Goal: Task Accomplishment & Management: Manage account settings

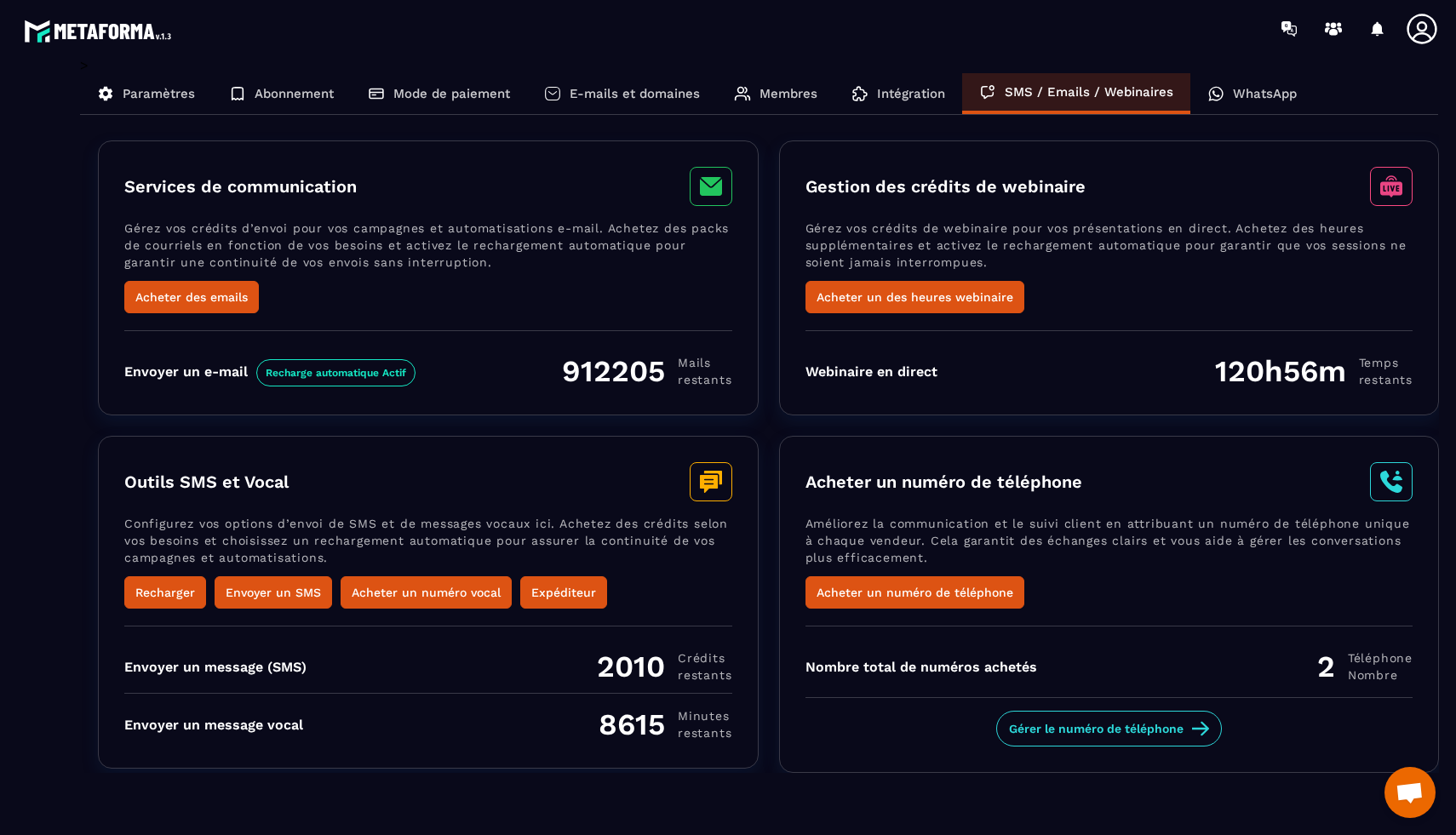
click at [1215, 103] on div "WhatsApp" at bounding box center [1252, 93] width 123 height 41
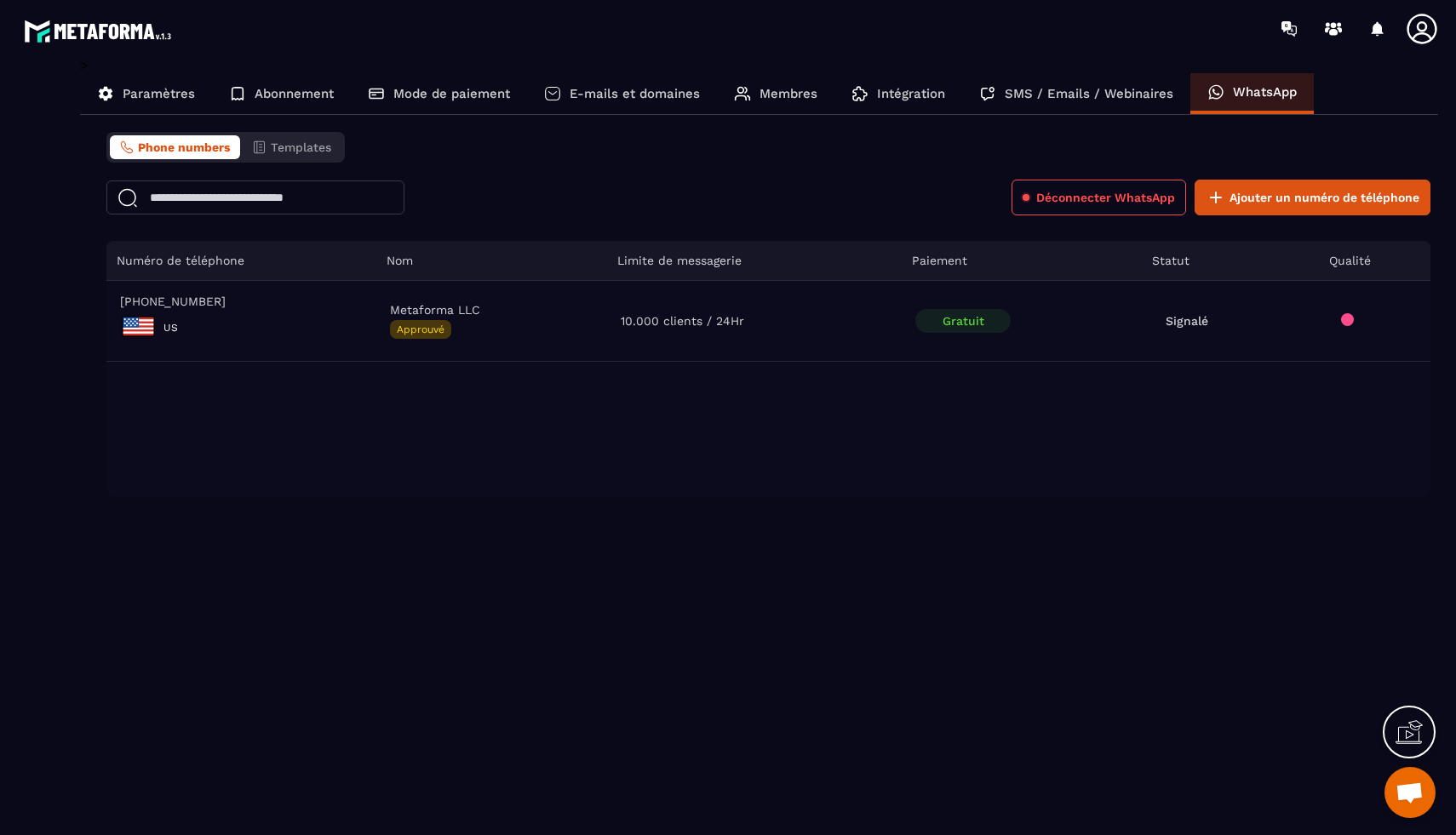
click at [301, 99] on p "Abonnement" at bounding box center [294, 94] width 79 height 16
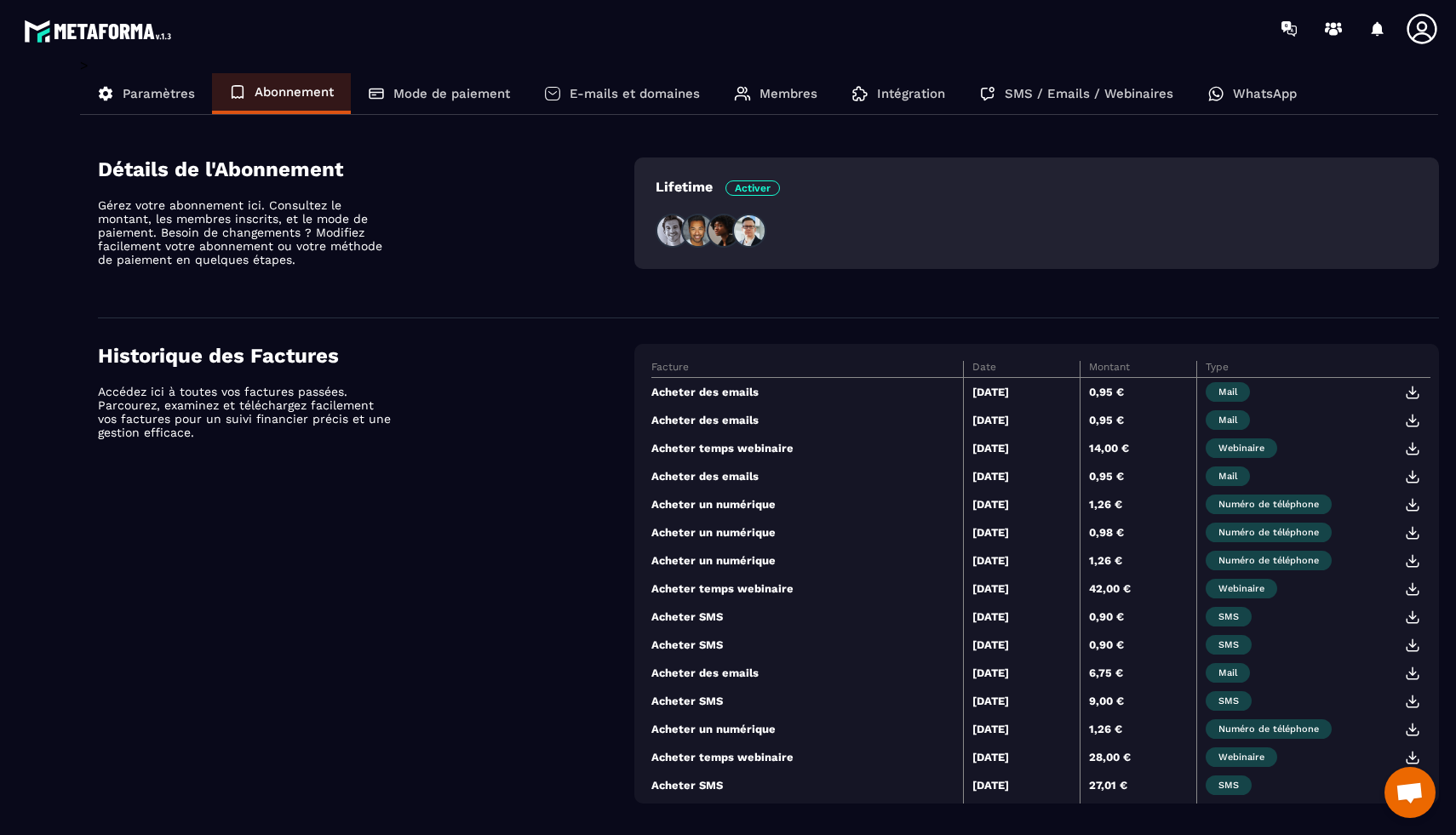
click at [148, 92] on p "Paramètres" at bounding box center [159, 94] width 72 height 16
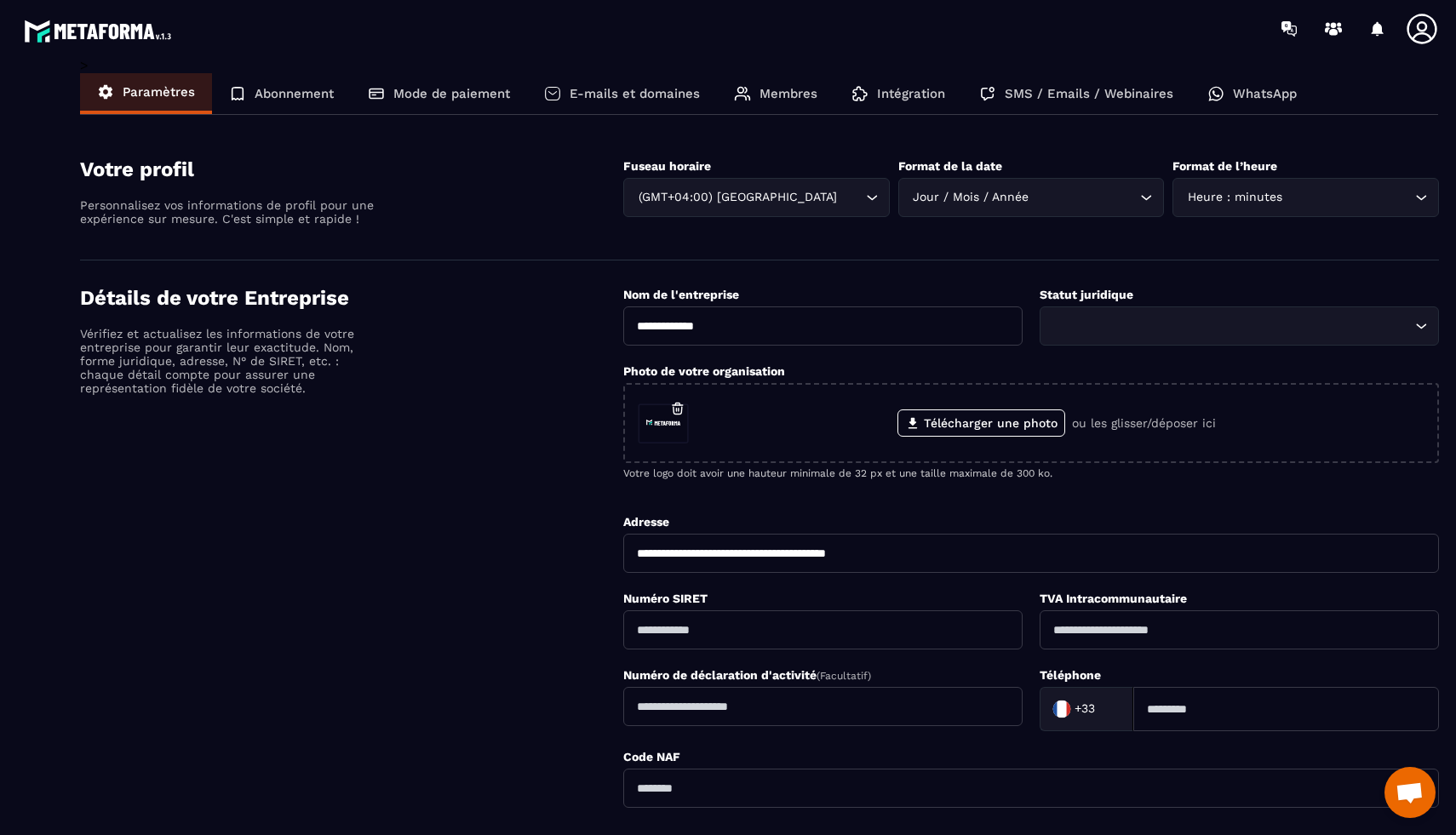
click at [234, 99] on icon at bounding box center [238, 94] width 11 height 12
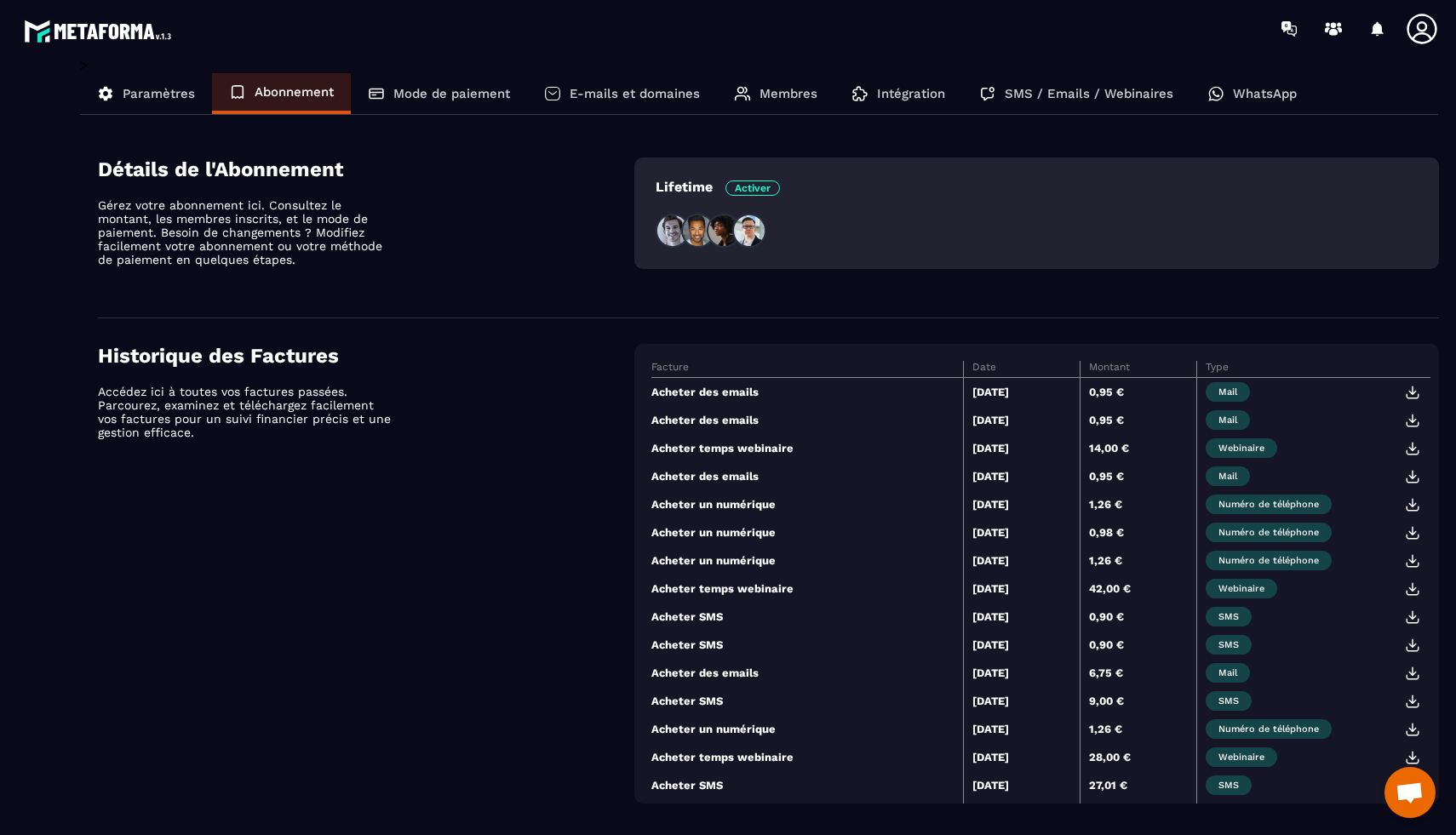
click at [168, 99] on p "Paramètres" at bounding box center [159, 94] width 72 height 16
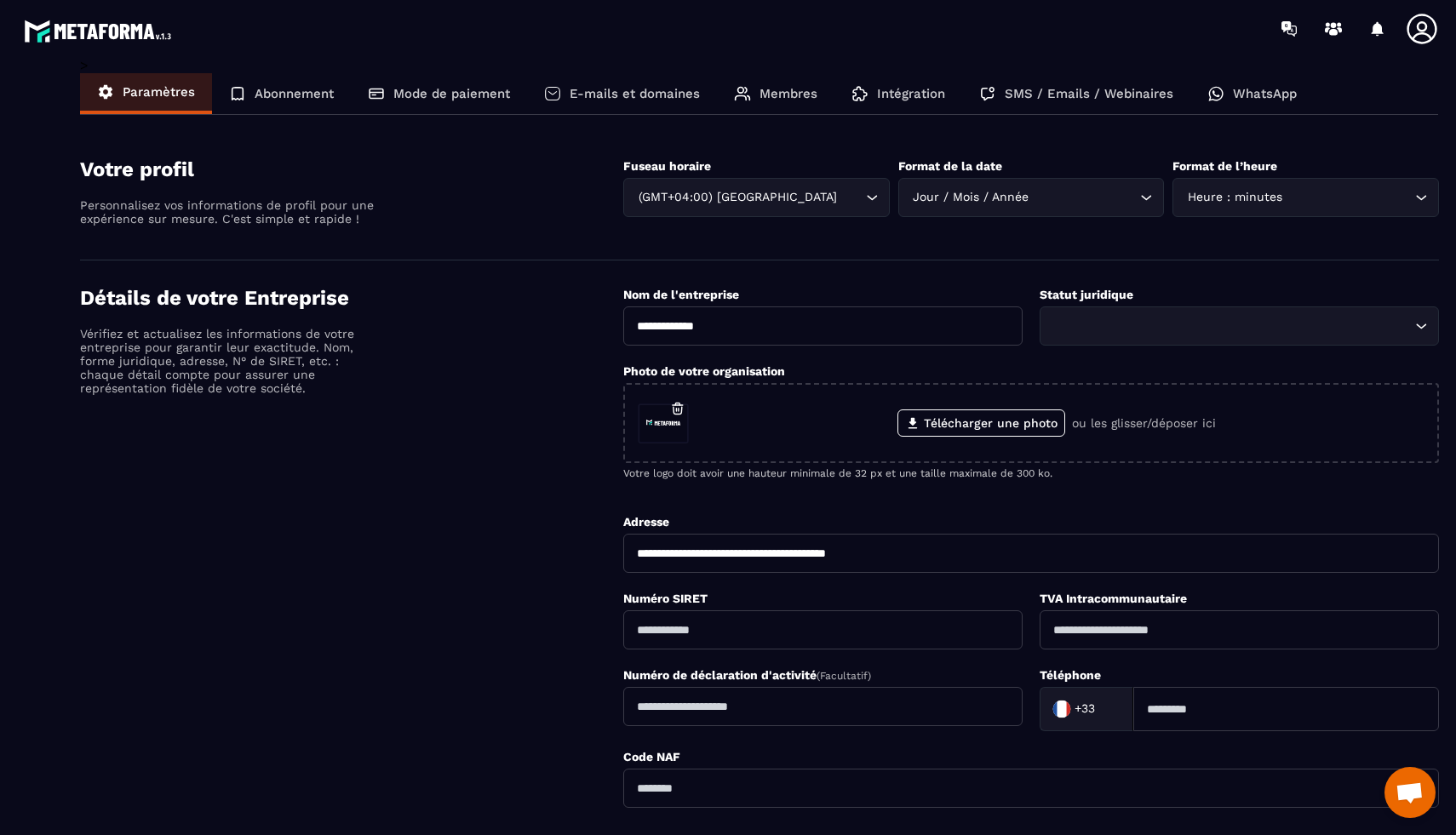
click at [454, 99] on p "Mode de paiement" at bounding box center [451, 94] width 116 height 16
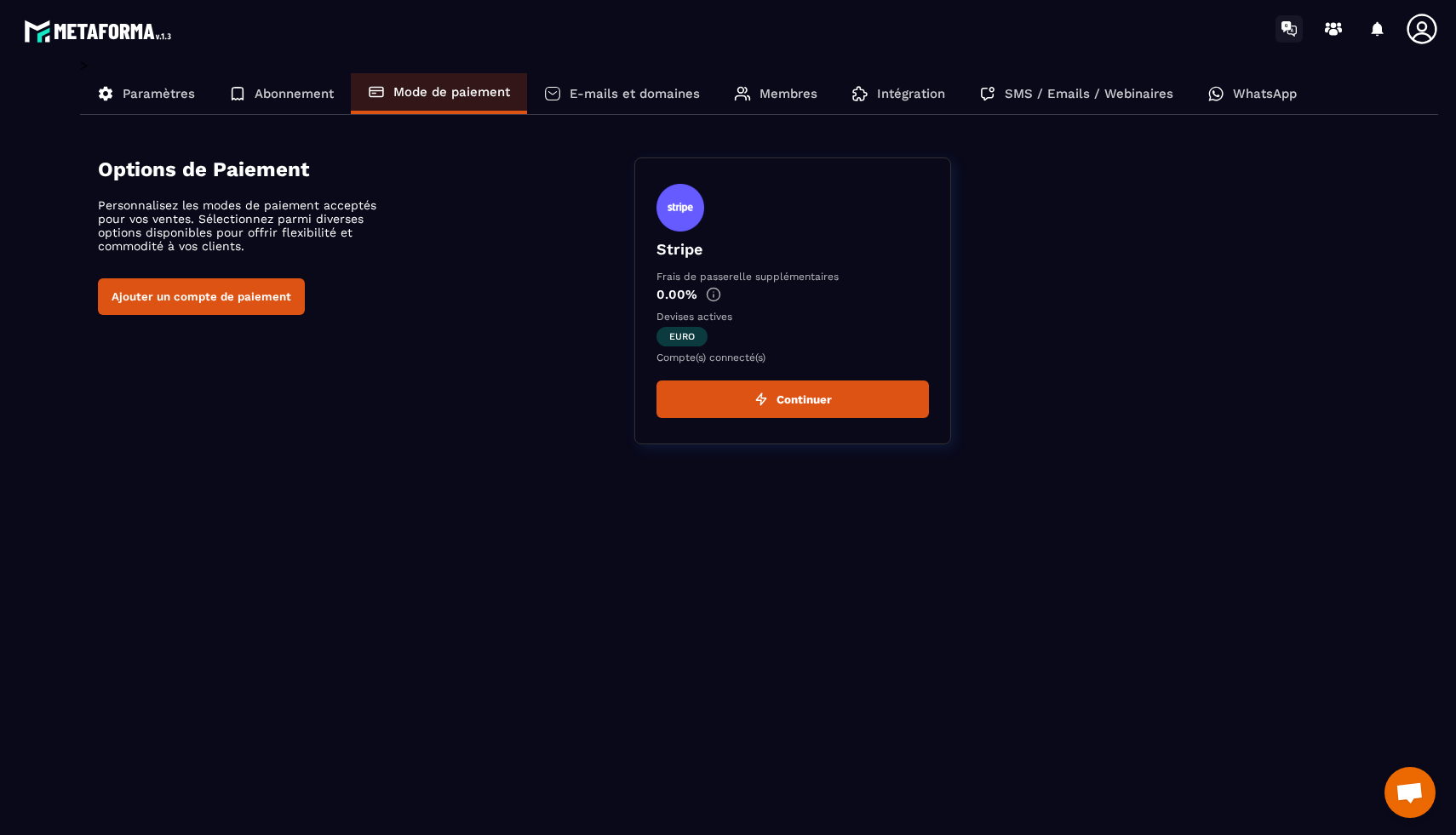
click at [1283, 22] on icon at bounding box center [1286, 27] width 9 height 11
click at [1325, 36] on icon at bounding box center [1334, 29] width 28 height 28
